Goal: Information Seeking & Learning: Find specific fact

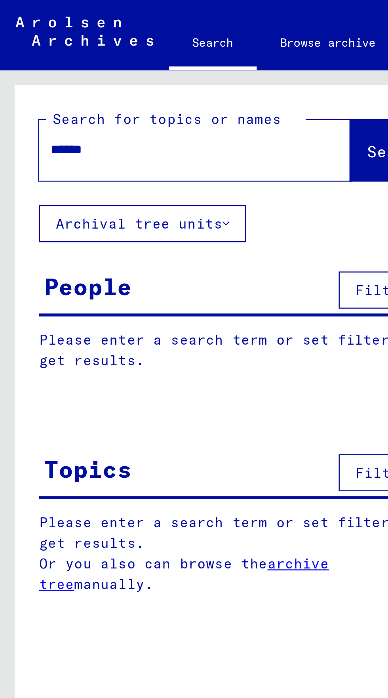
type input "*******"
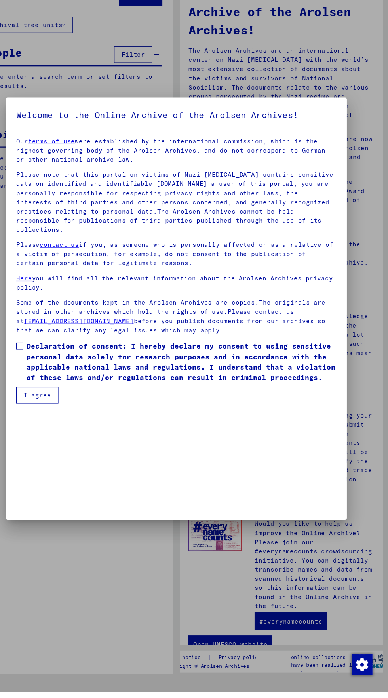
scroll to position [137, 0]
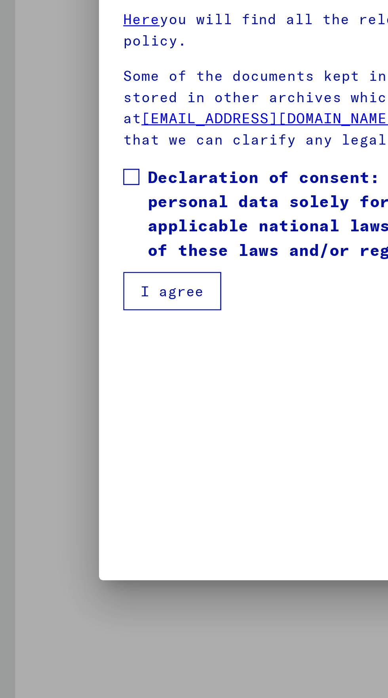
click at [49, 386] on span at bounding box center [51, 383] width 6 height 6
click at [65, 435] on button "I agree" at bounding box center [67, 427] width 38 height 15
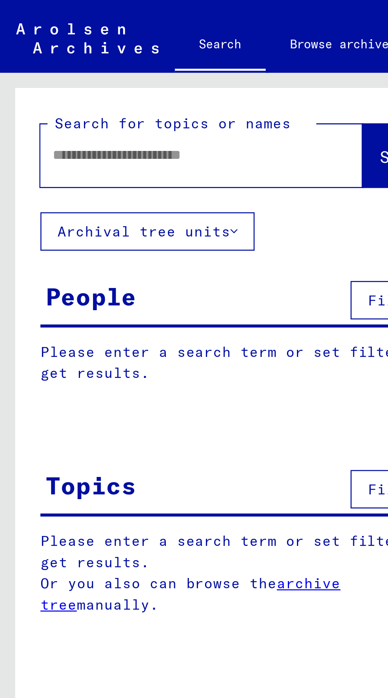
click at [26, 57] on input "text" at bounding box center [70, 61] width 98 height 8
click at [142, 68] on button "Search" at bounding box center [161, 61] width 39 height 25
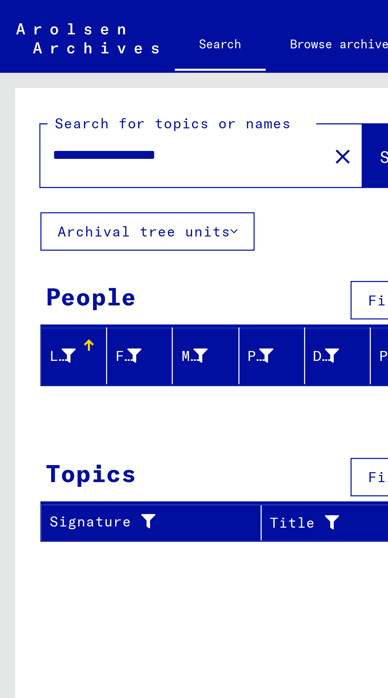
click at [78, 63] on input "**********" at bounding box center [70, 61] width 98 height 8
click at [75, 63] on input "**********" at bounding box center [70, 61] width 98 height 8
type input "**********"
click at [149, 62] on span "Search" at bounding box center [161, 61] width 24 height 8
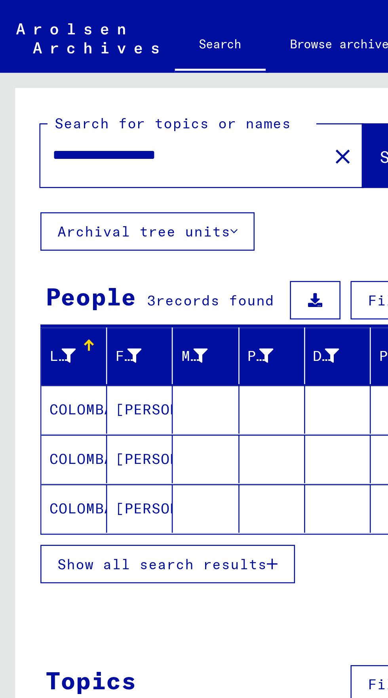
click at [24, 167] on mat-cell "COLOMBARI" at bounding box center [29, 160] width 26 height 19
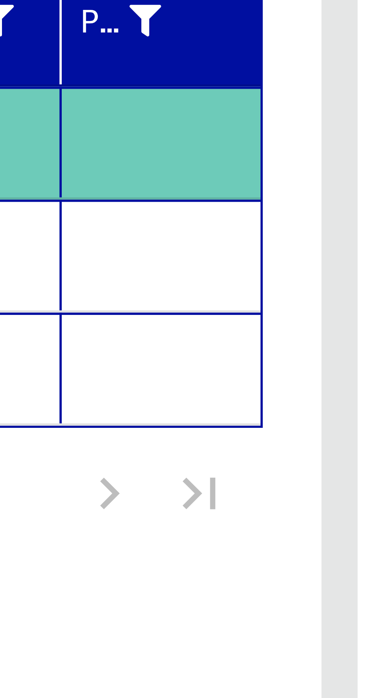
click at [139, 183] on mat-cell at bounding box center [133, 180] width 26 height 19
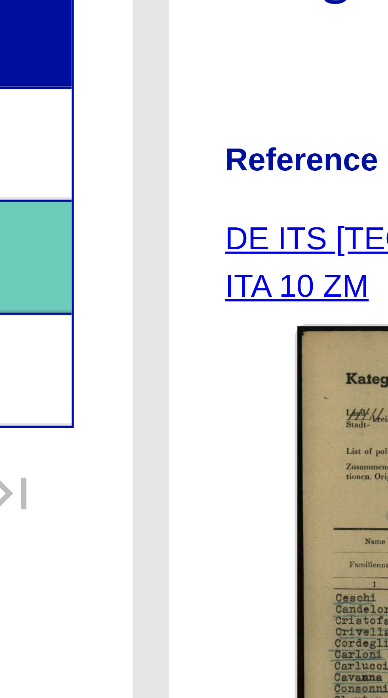
click at [171, 202] on mat-cell at bounding box center [162, 199] width 35 height 19
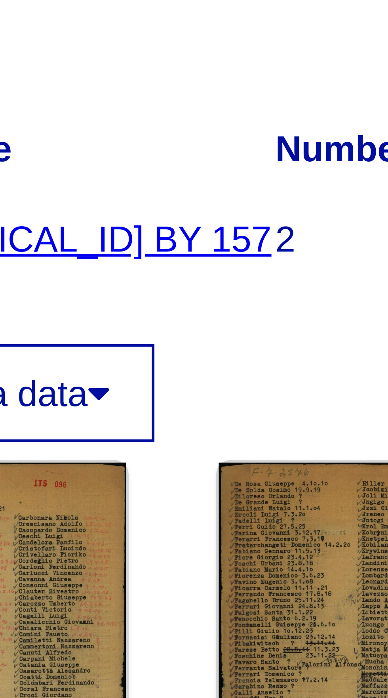
click at [255, 181] on link "DE ITS [TECHNICAL_ID] BY 157 7 ITA ZM" at bounding box center [248, 181] width 82 height 15
click at [261, 177] on link "DE ITS [TECHNICAL_ID] BY 157 7 ITA ZM" at bounding box center [248, 181] width 82 height 15
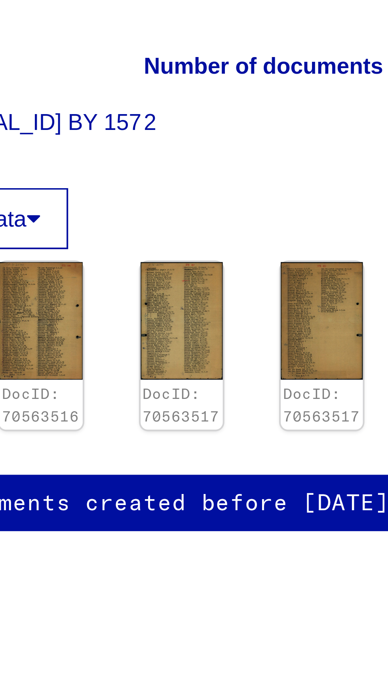
click at [331, 226] on img at bounding box center [334, 226] width 20 height 29
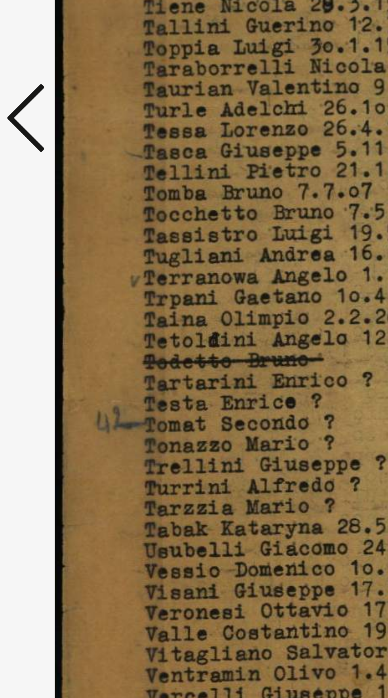
click at [54, 322] on icon at bounding box center [59, 328] width 10 height 19
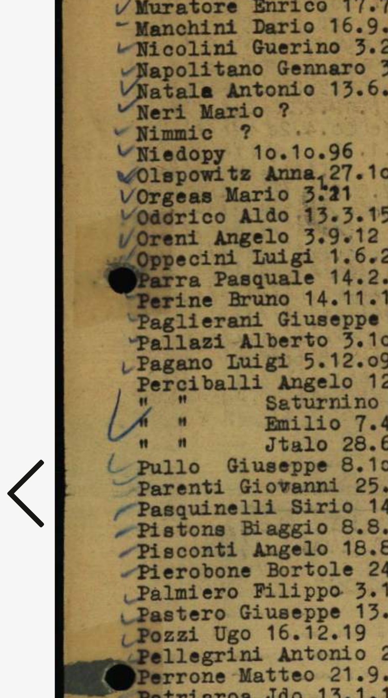
click at [58, 330] on div at bounding box center [194, 329] width 310 height 619
click at [58, 338] on icon at bounding box center [59, 328] width 10 height 19
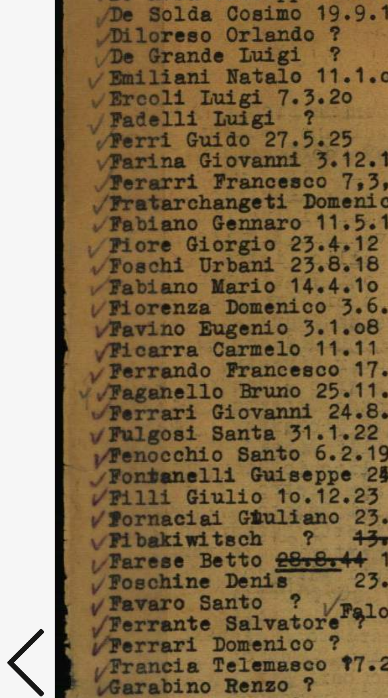
click at [58, 324] on icon at bounding box center [59, 328] width 10 height 19
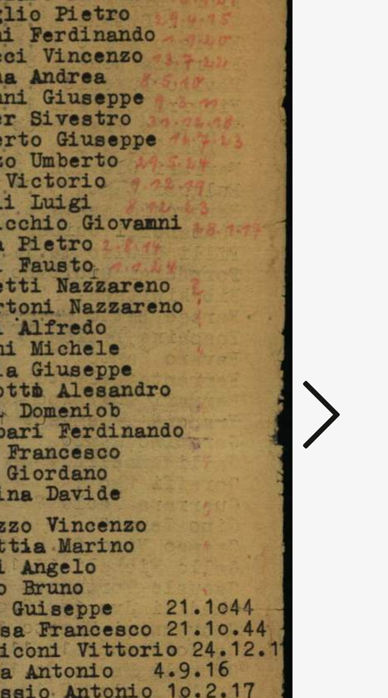
click at [329, 338] on icon at bounding box center [330, 328] width 10 height 19
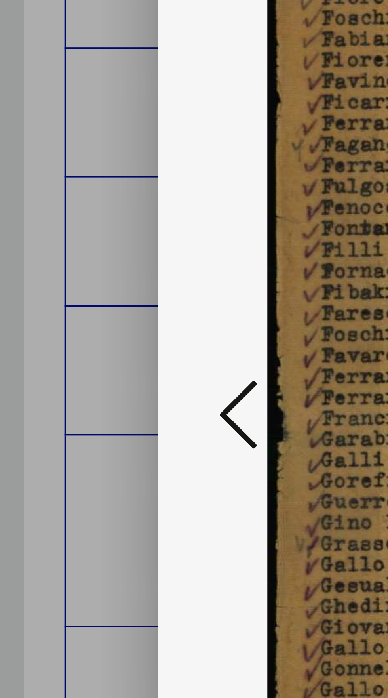
click at [56, 338] on icon at bounding box center [59, 328] width 10 height 19
